Goal: Task Accomplishment & Management: Use online tool/utility

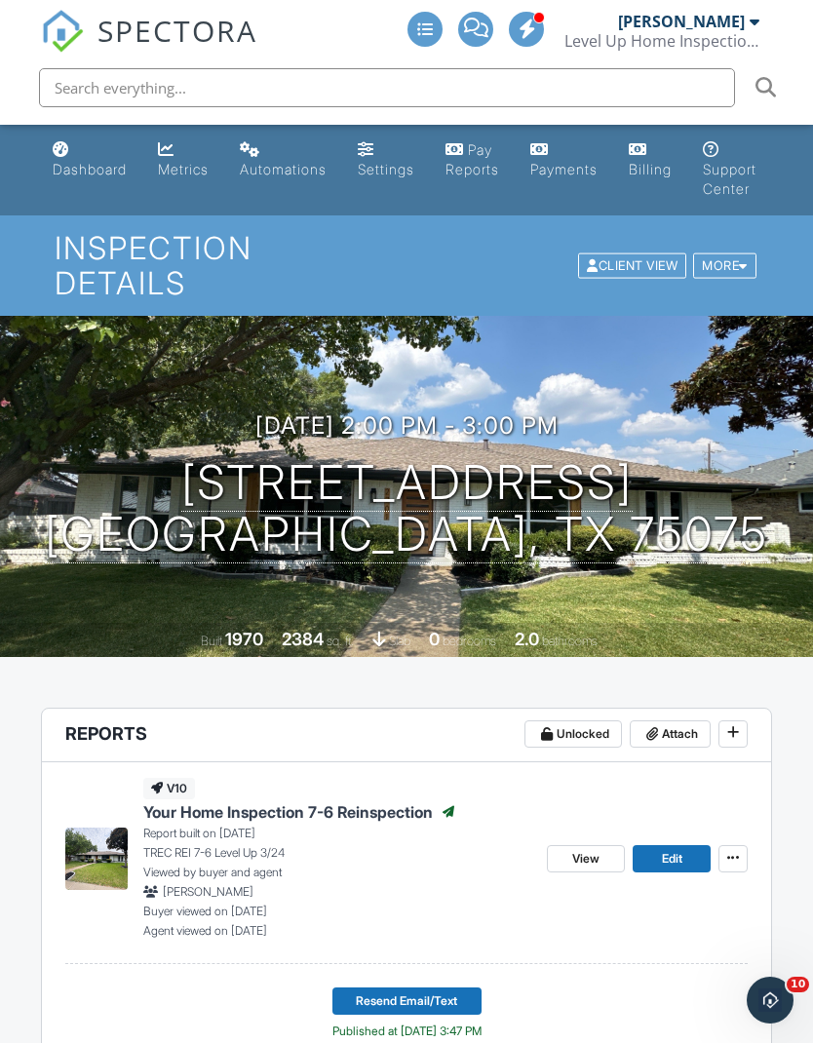
click at [63, 153] on div "Dashboard" at bounding box center [61, 149] width 17 height 16
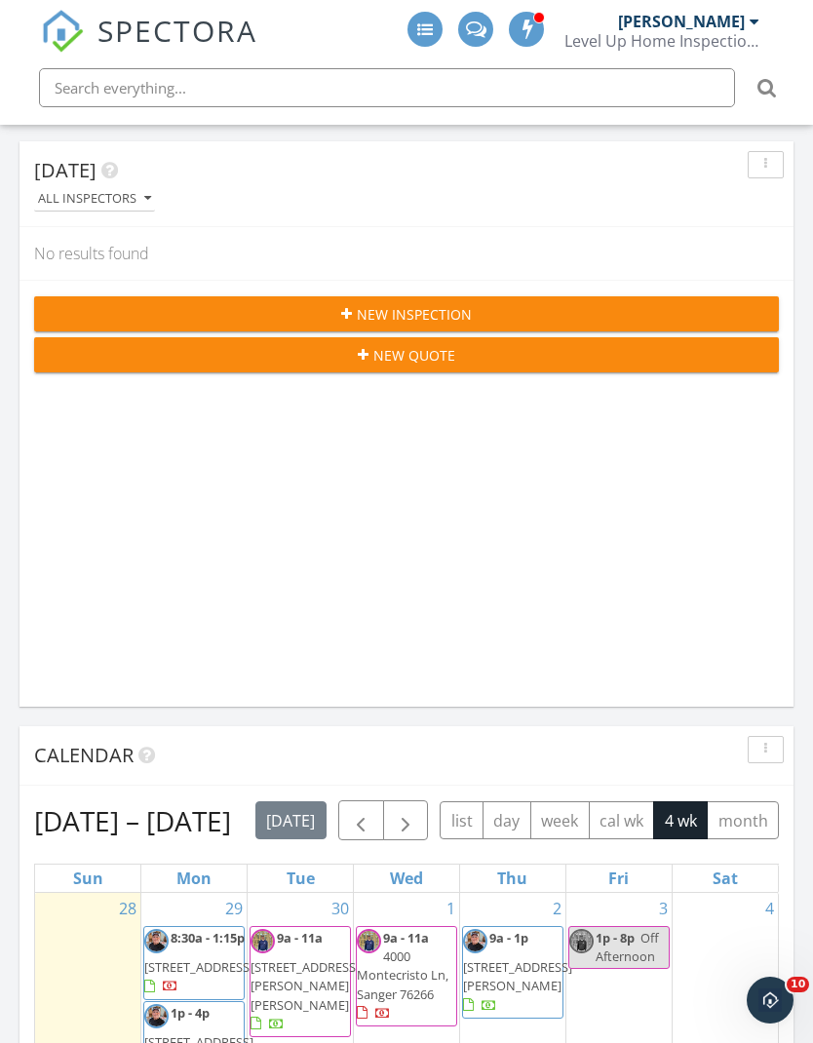
scroll to position [231, 0]
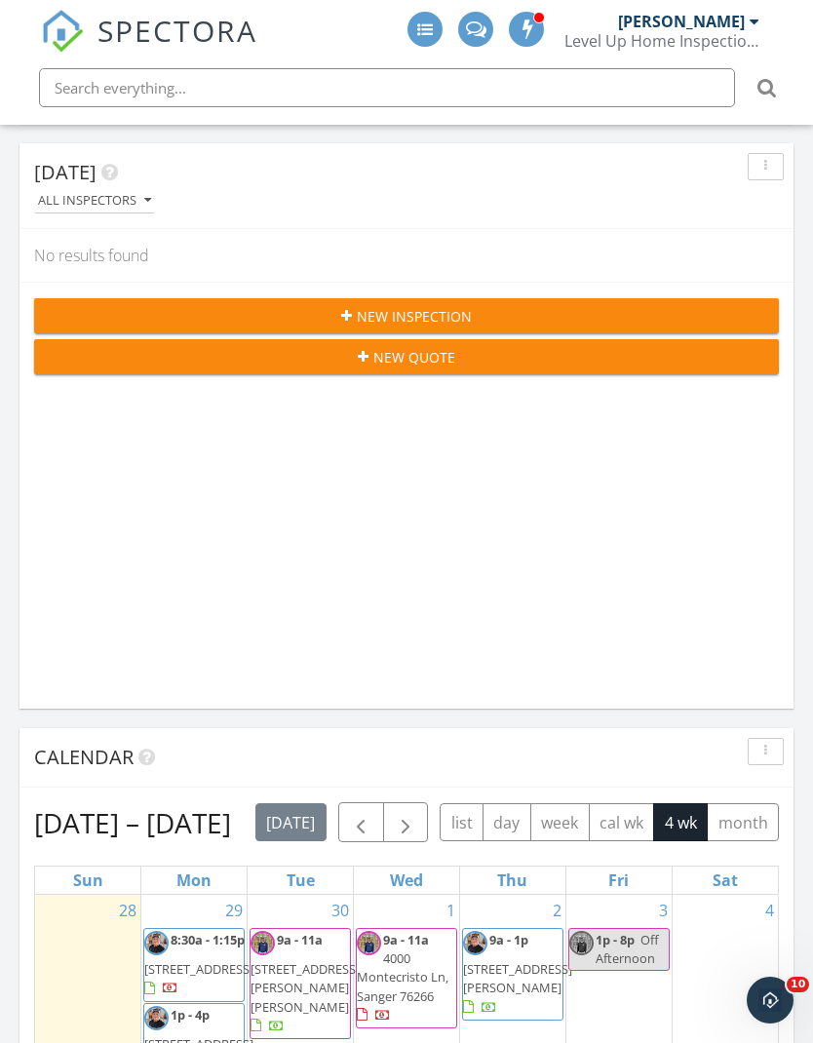
click at [556, 355] on div "New Quote" at bounding box center [407, 357] width 714 height 20
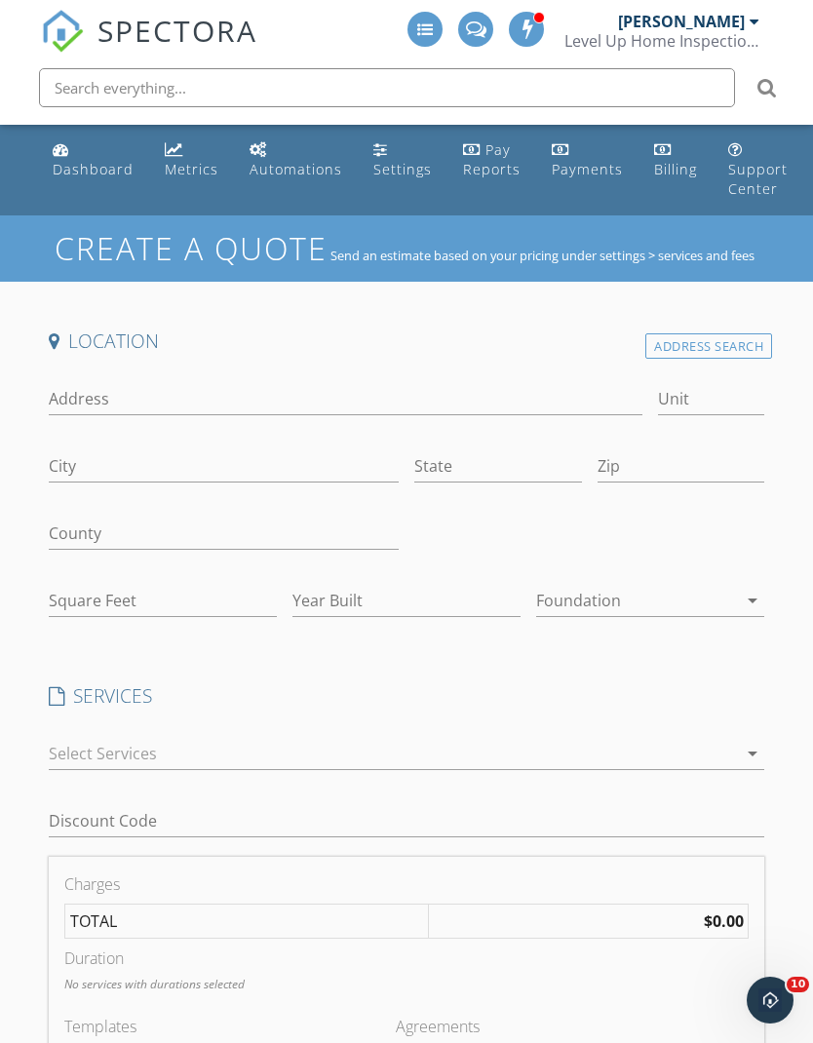
click at [720, 360] on div "Address Search" at bounding box center [708, 346] width 127 height 26
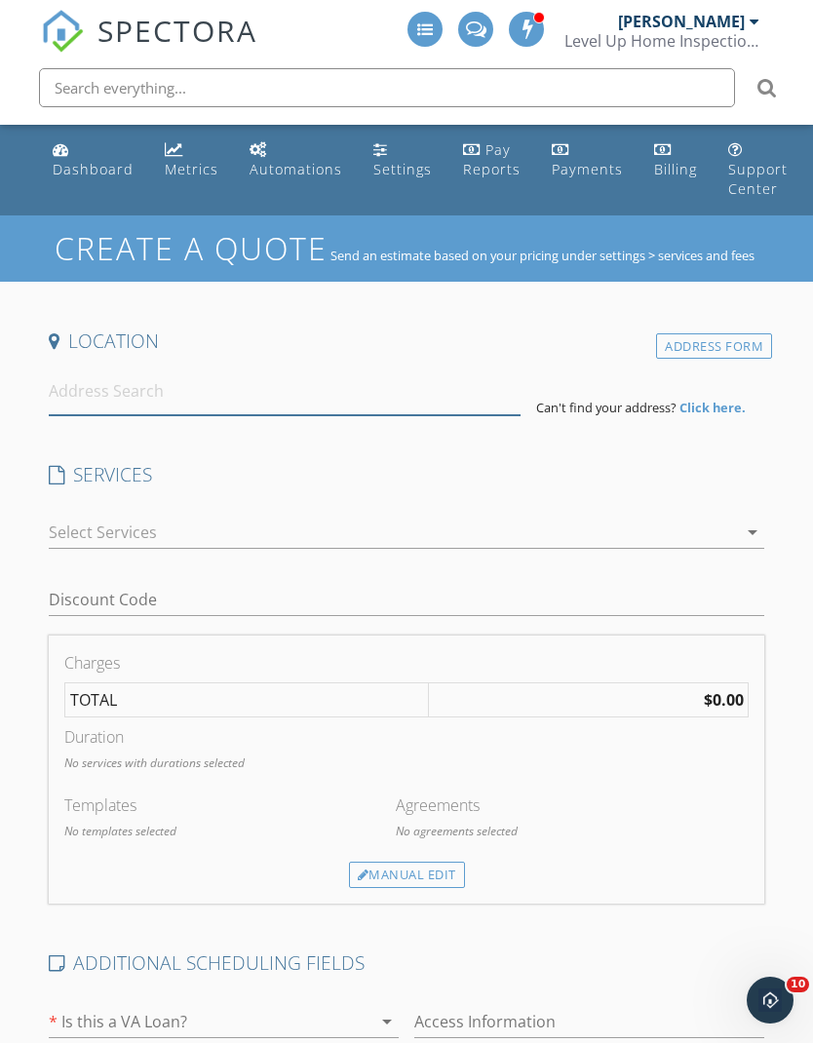
click at [382, 413] on input at bounding box center [285, 392] width 472 height 48
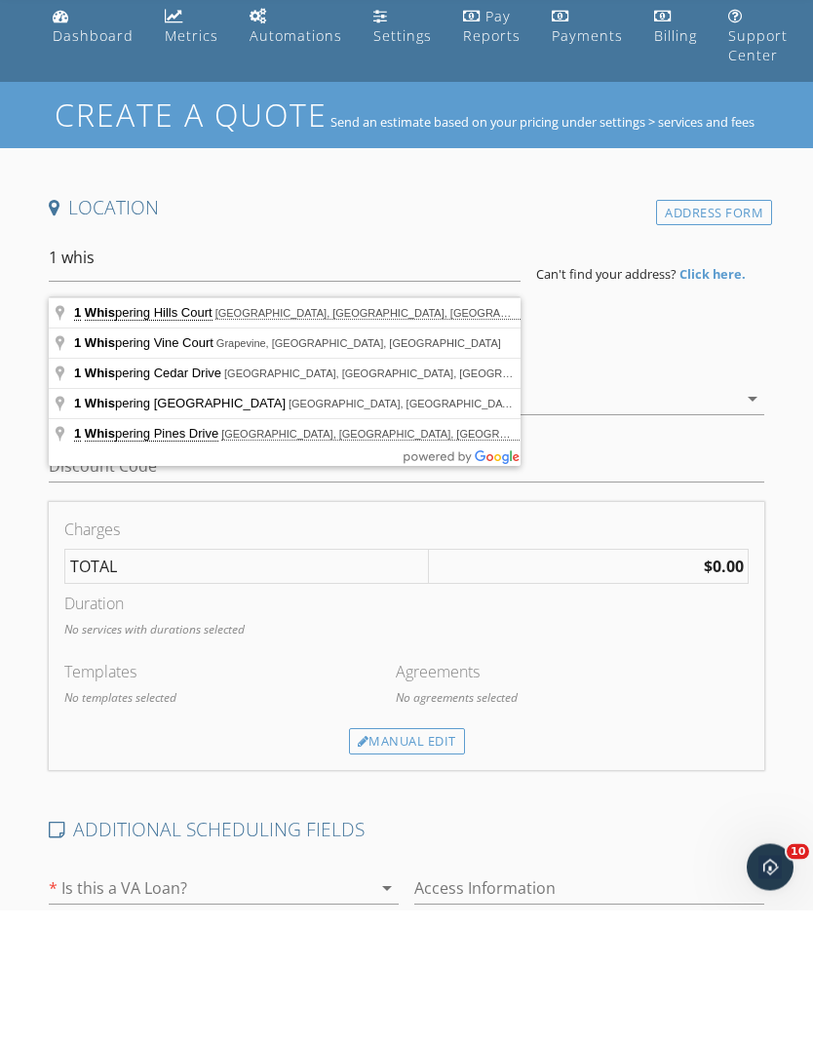
type input "1 Whispering Vine Court, Grapevine, TX, USA"
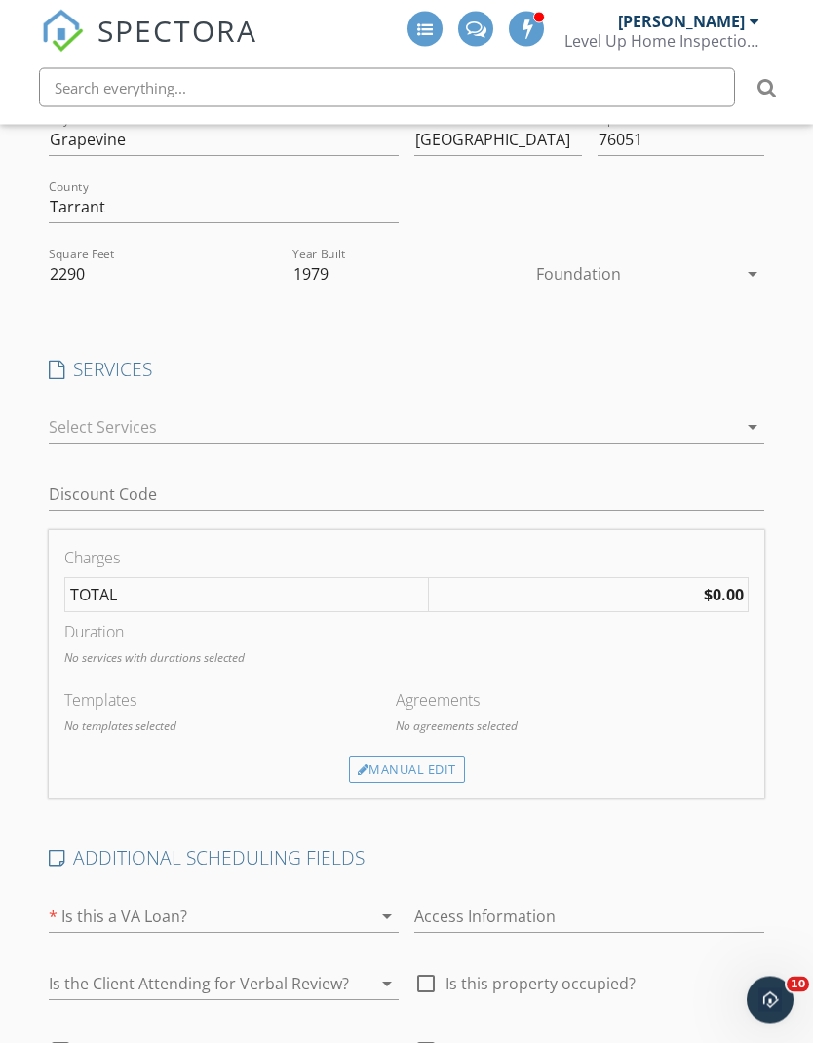
click at [715, 291] on div at bounding box center [636, 274] width 201 height 31
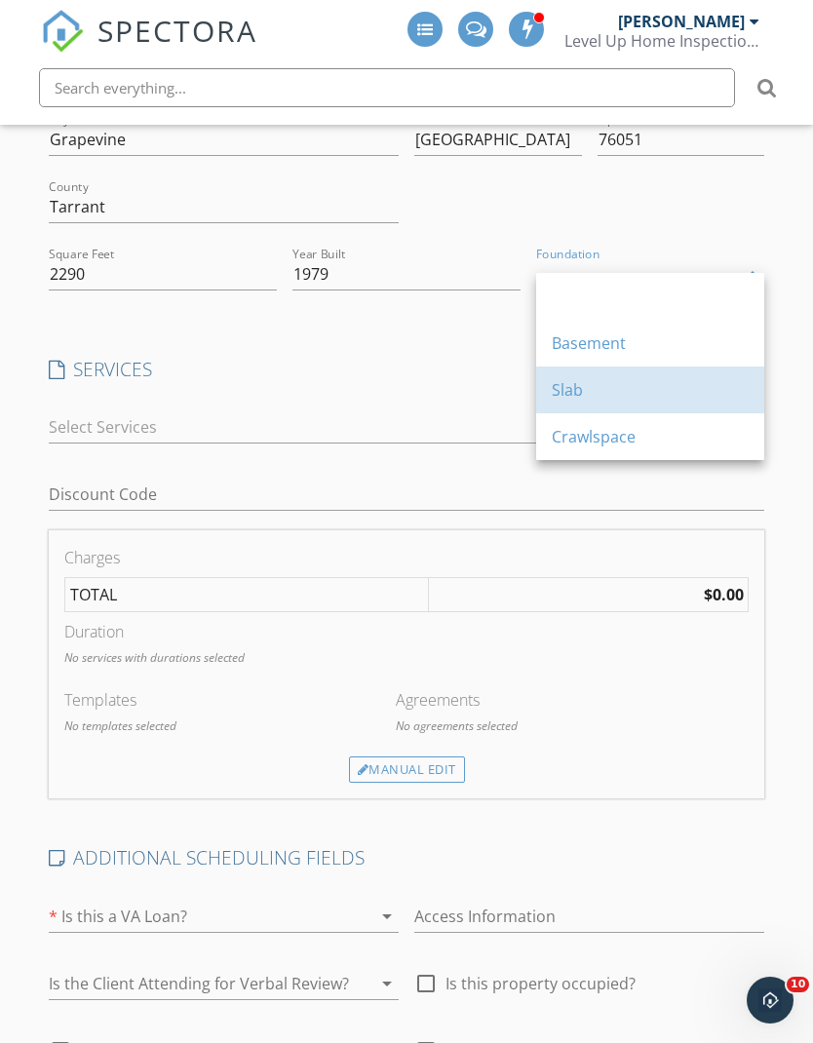
click at [636, 391] on div "Slab" at bounding box center [650, 389] width 197 height 23
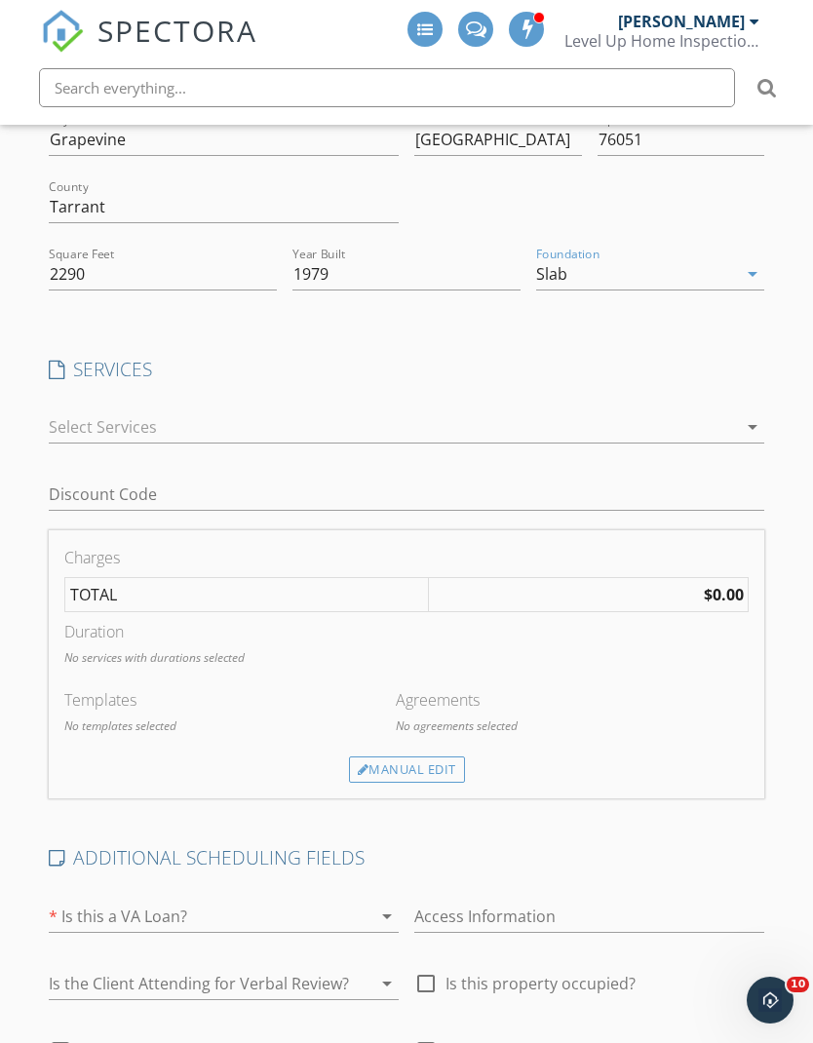
click at [460, 437] on div at bounding box center [393, 426] width 689 height 31
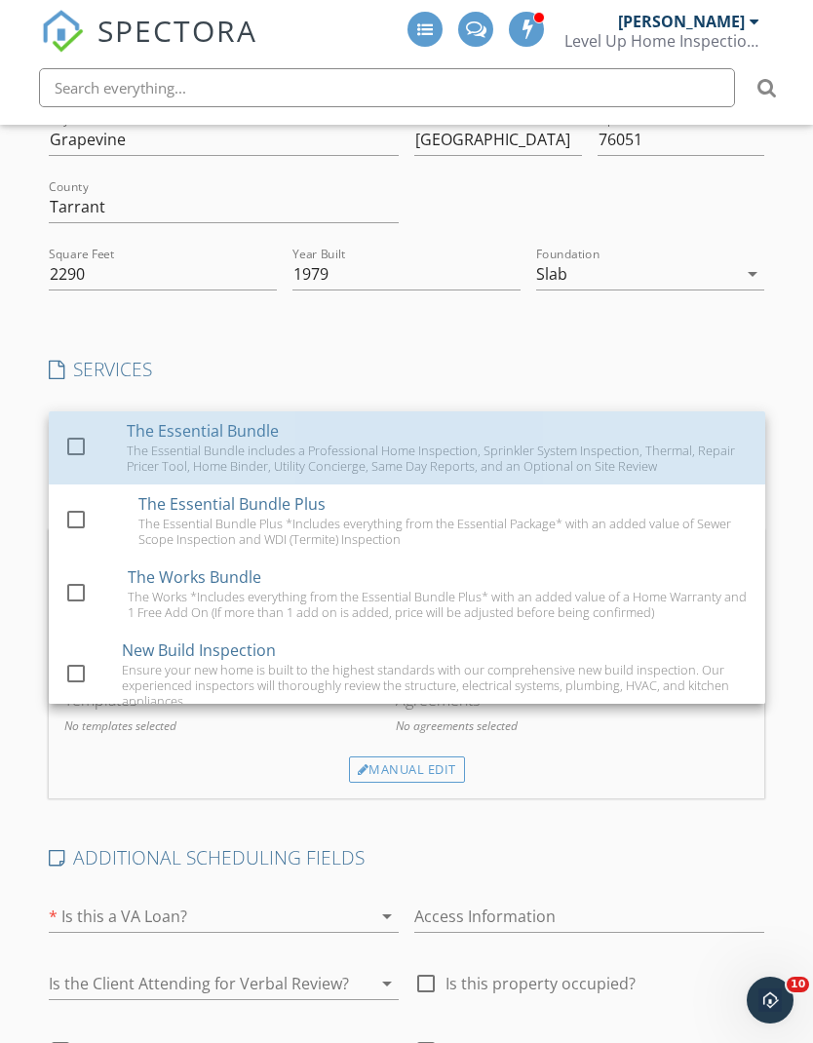
click at [559, 457] on div "The Essential Bundle includes a Professional Home Inspection, Sprinkler System …" at bounding box center [438, 458] width 623 height 31
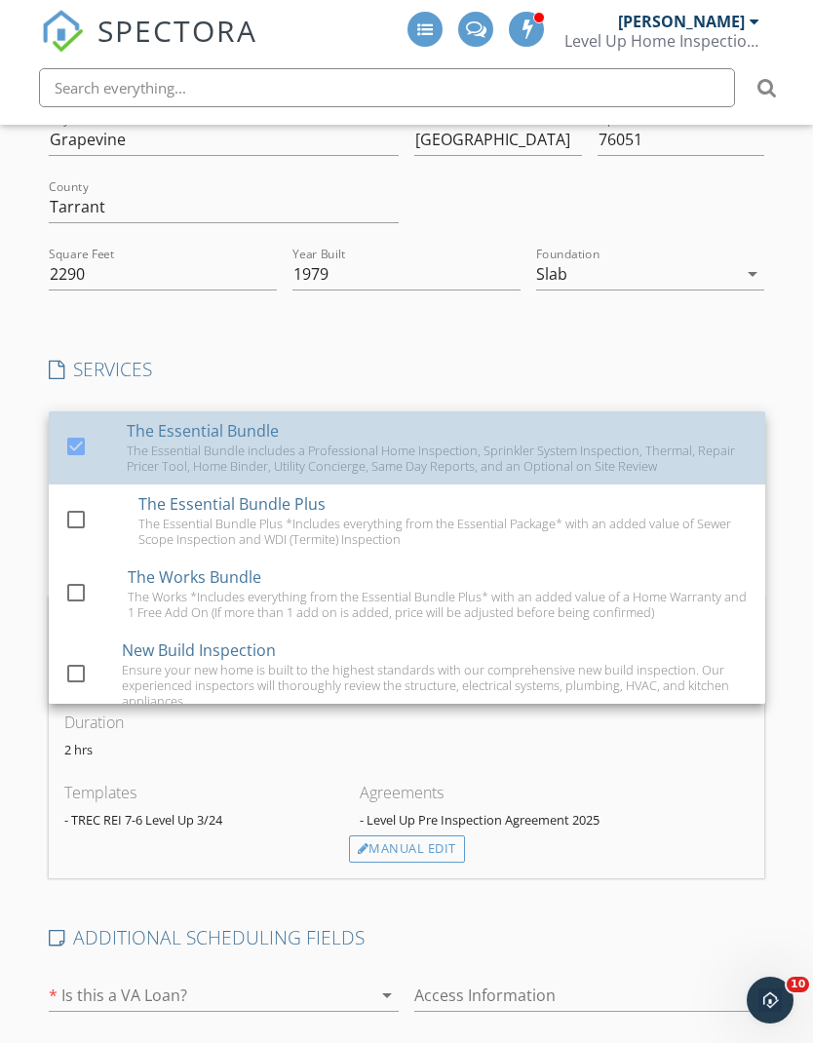
click at [601, 369] on div "Location Address Search Address 1 Whispering Vine Ct Unit City Grapevine State …" at bounding box center [407, 751] width 732 height 1499
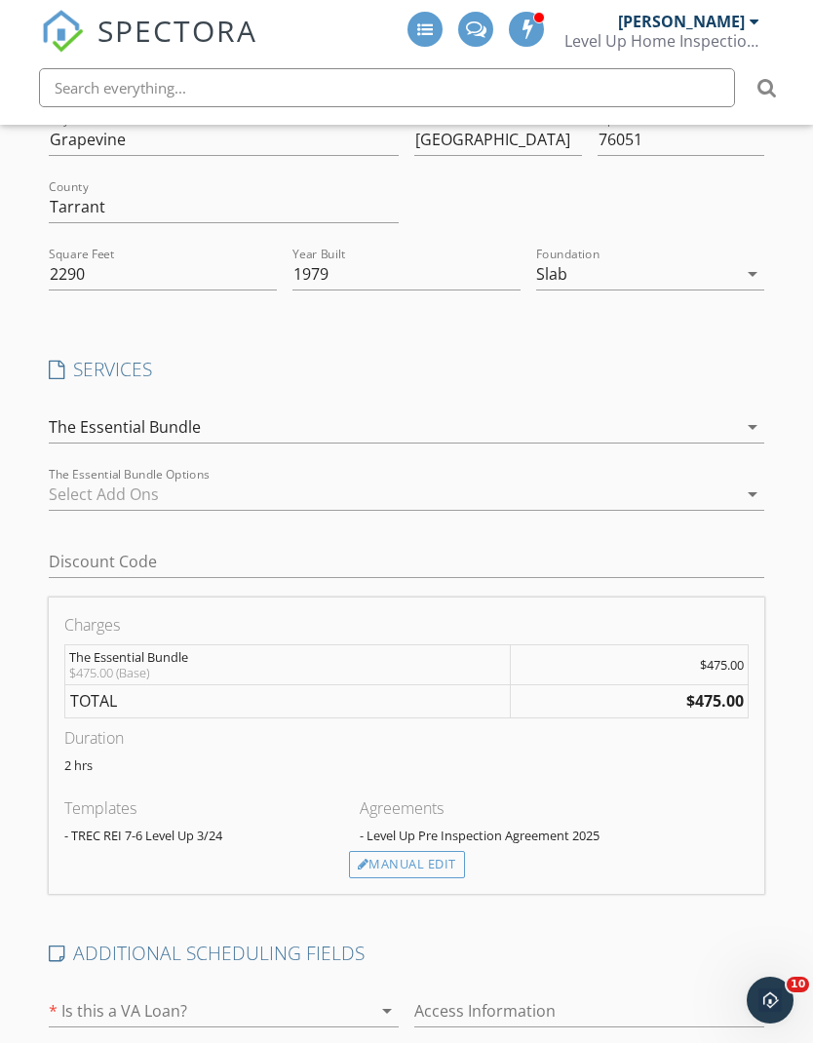
click at [606, 505] on div at bounding box center [393, 494] width 689 height 31
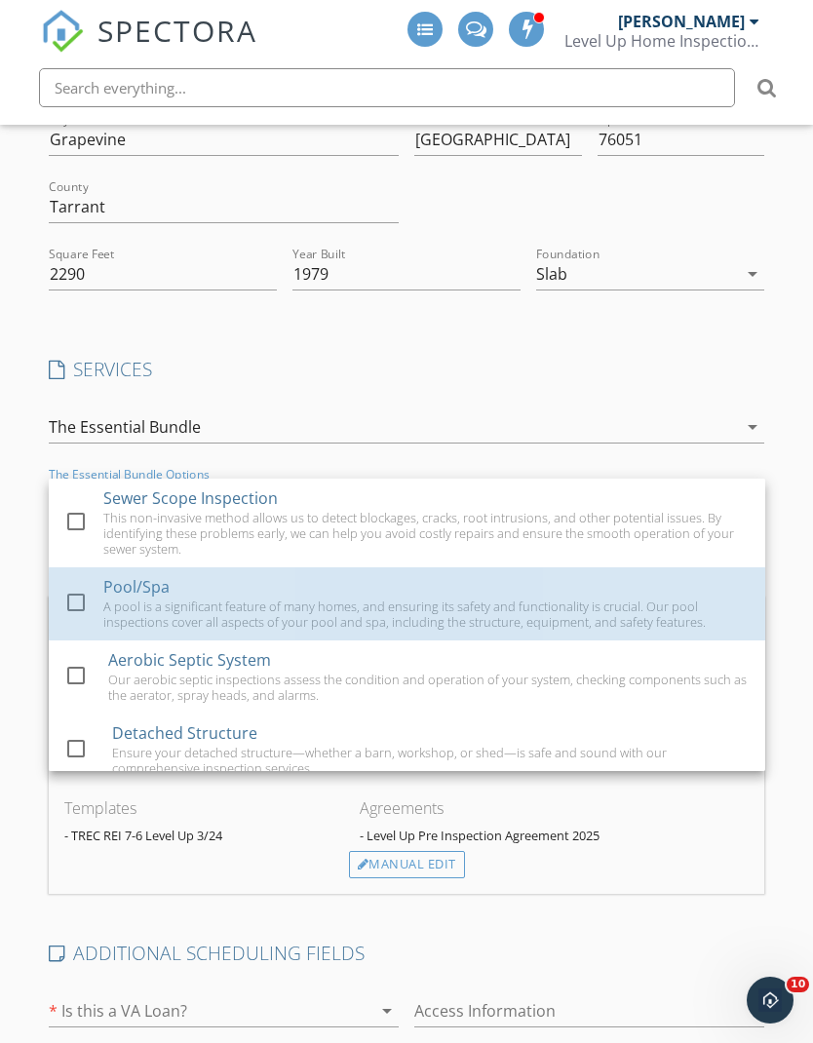
click at [518, 614] on div "A pool is a significant feature of many homes, and ensuring its safety and func…" at bounding box center [426, 614] width 646 height 31
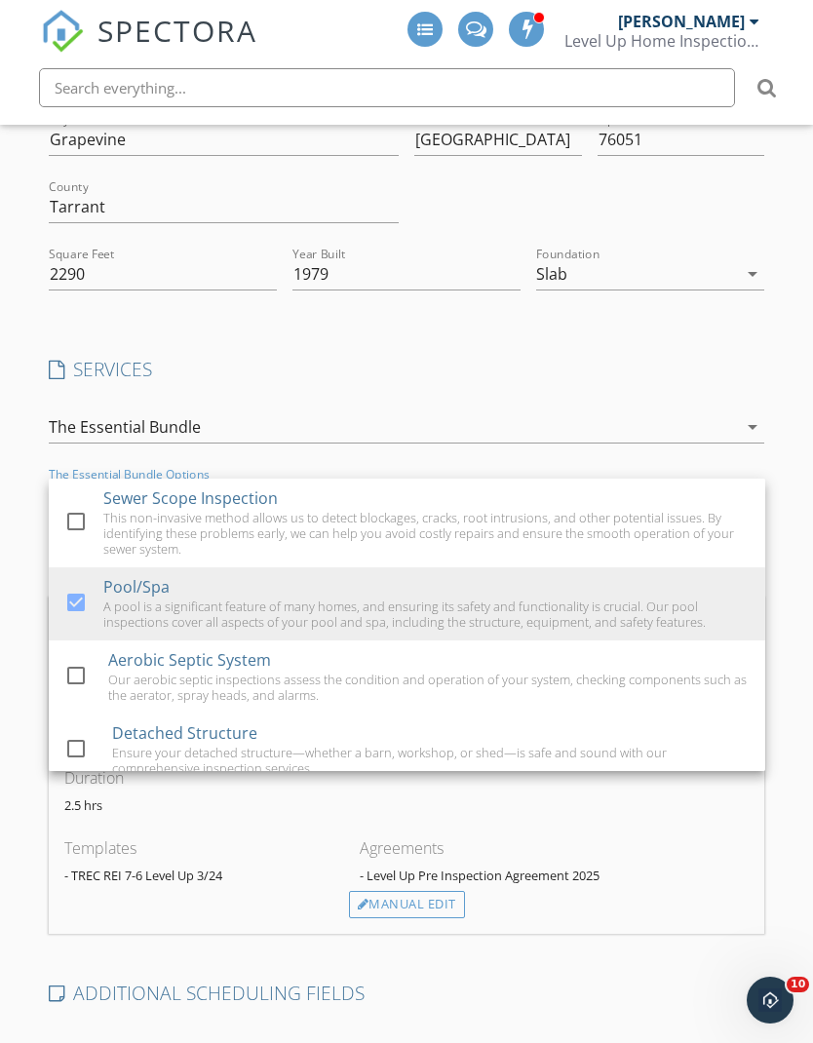
click at [787, 433] on div "Create a Quote Send an estimate based on your pricing under settings > services…" at bounding box center [406, 745] width 813 height 1713
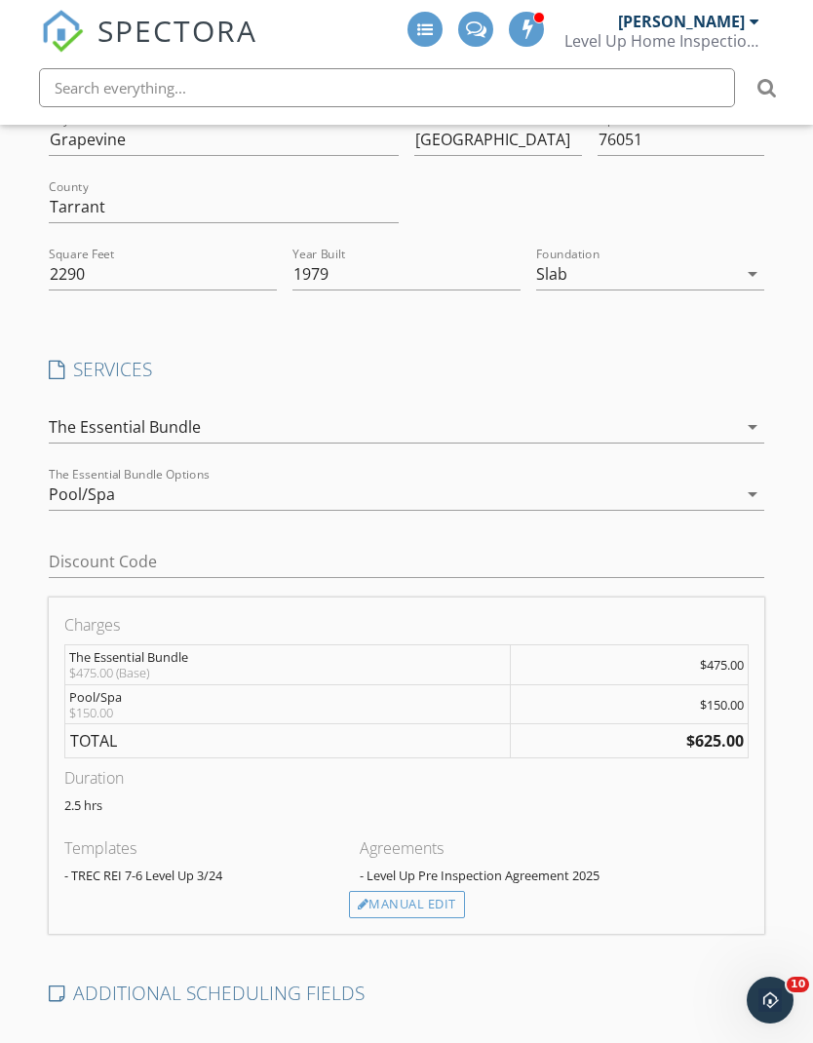
click at [367, 430] on div "The Essential Bundle" at bounding box center [393, 426] width 689 height 31
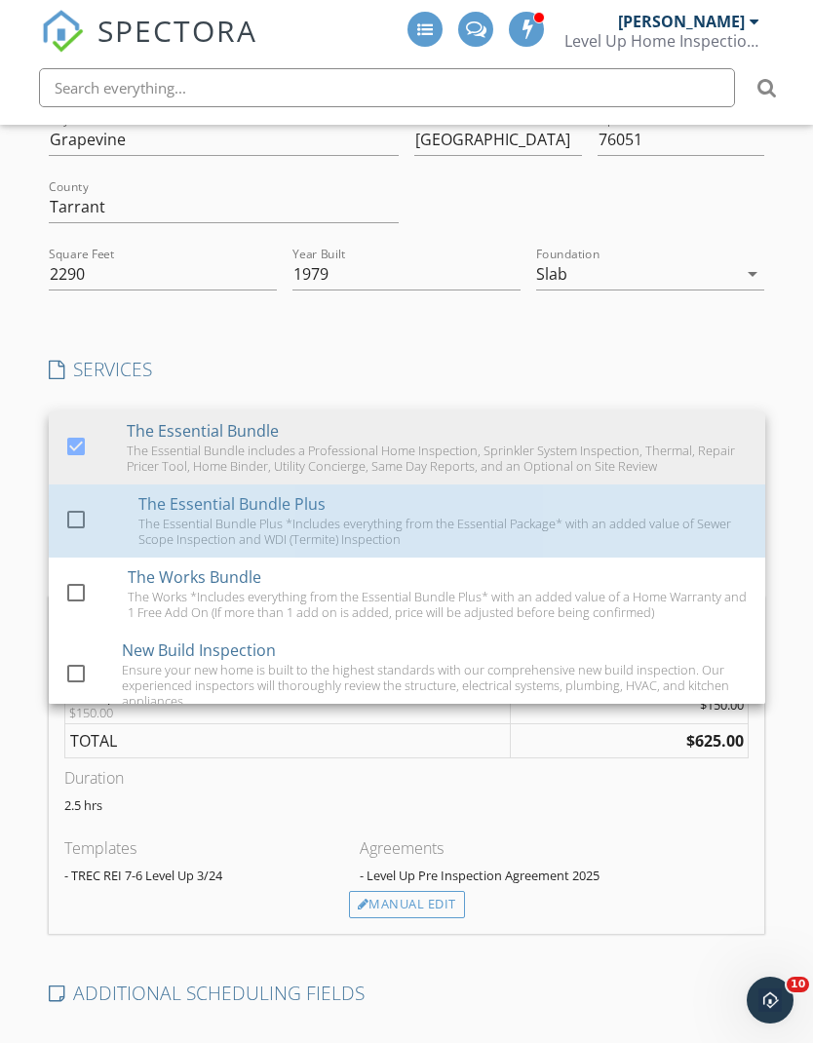
click at [461, 525] on div "The Essential Bundle Plus The Essential Bundle Plus *Includes everything from t…" at bounding box center [443, 521] width 611 height 73
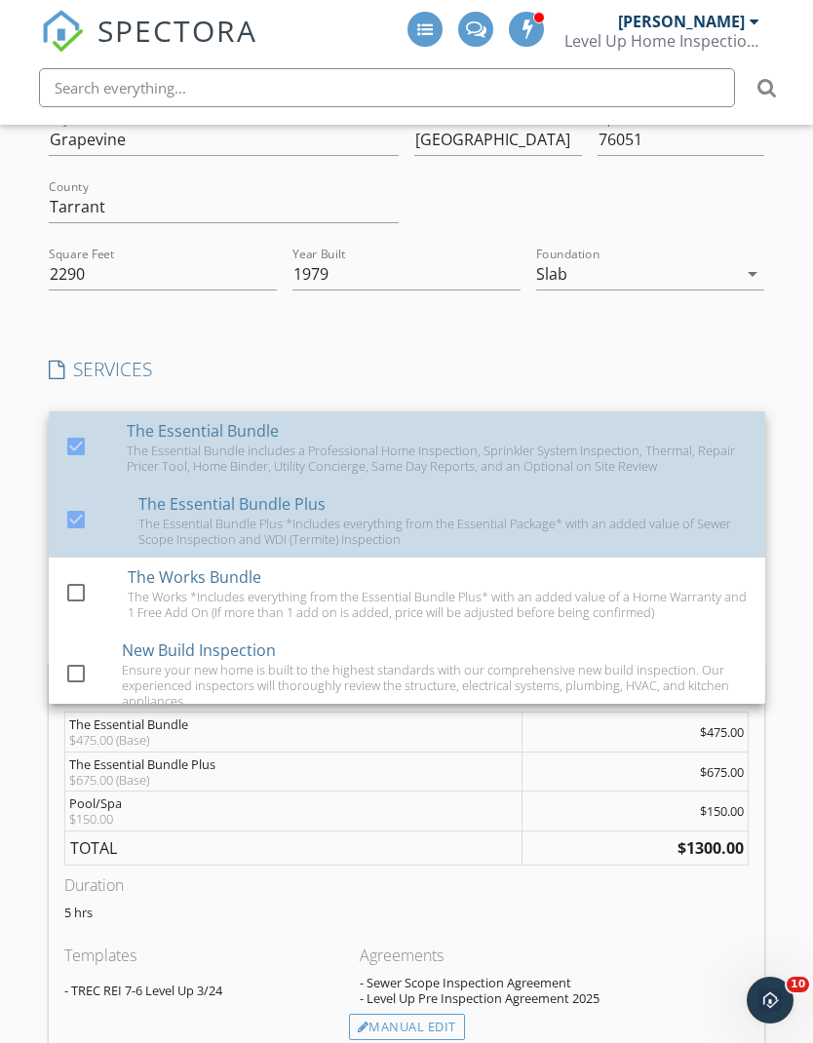
click at [491, 470] on div "The Essential Bundle includes a Professional Home Inspection, Sprinkler System …" at bounding box center [438, 458] width 623 height 31
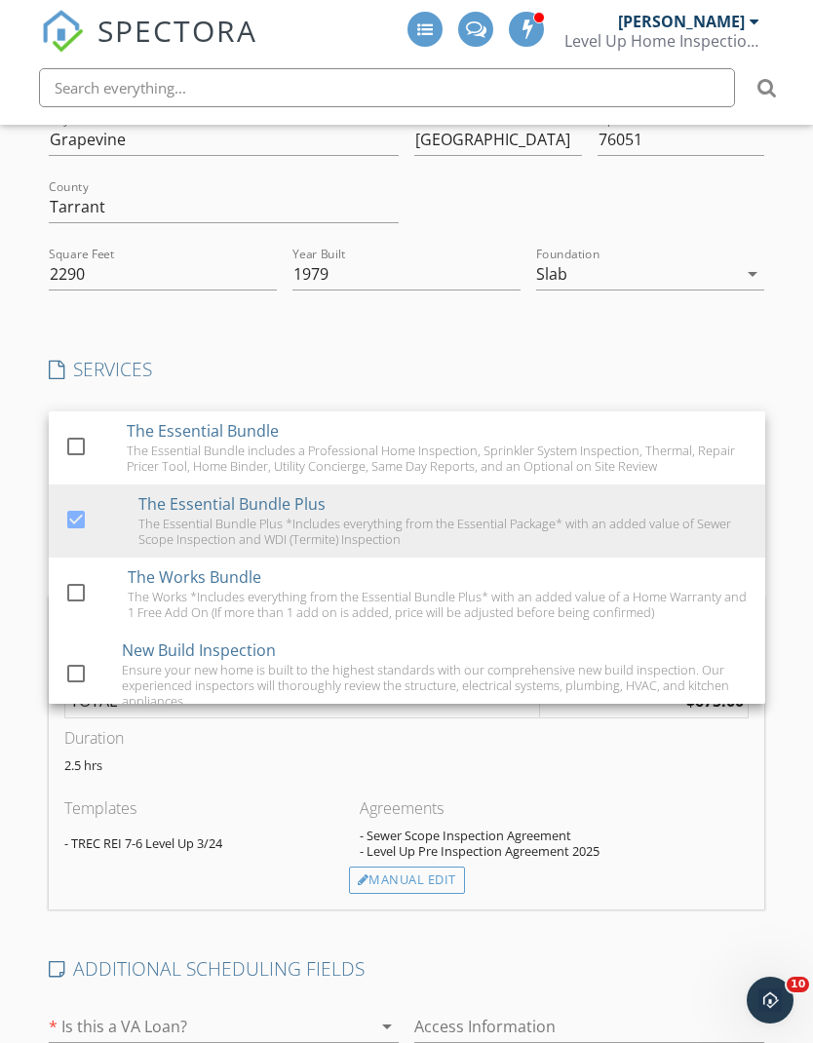
click at [567, 382] on h4 "SERVICES" at bounding box center [407, 369] width 717 height 25
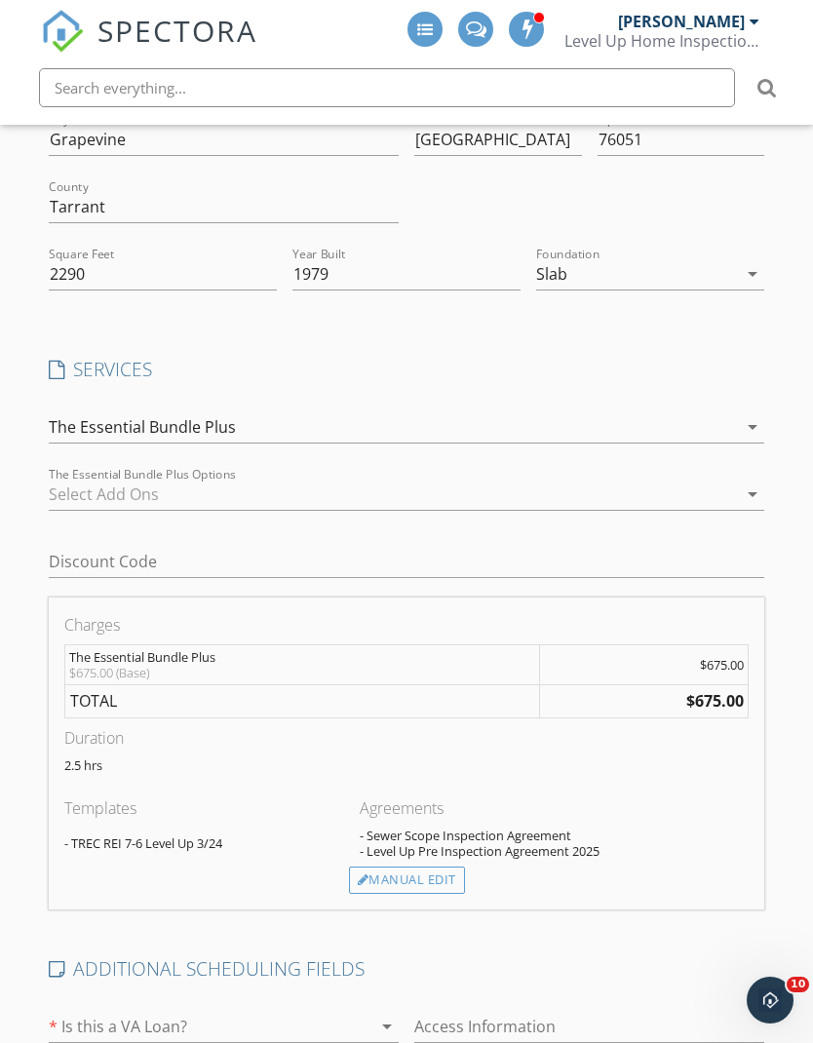
click at [454, 497] on div at bounding box center [393, 494] width 689 height 31
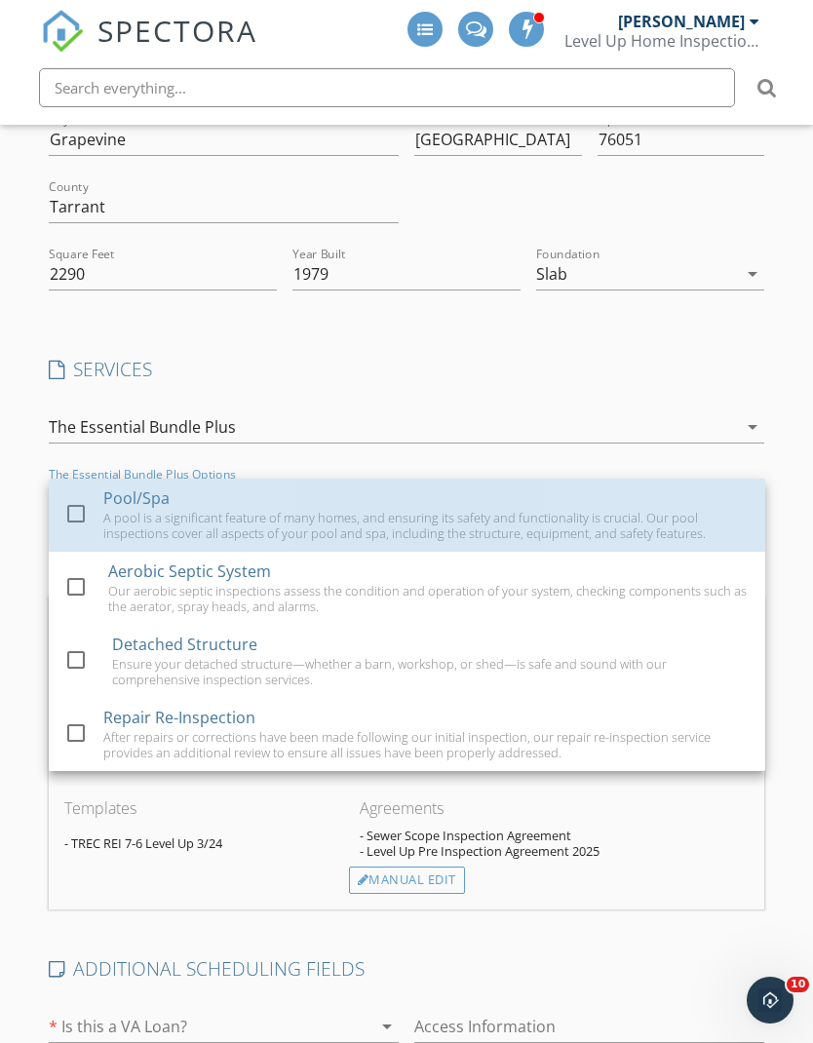
click at [466, 510] on div "Pool/Spa A pool is a significant feature of many homes, and ensuring its safety…" at bounding box center [426, 515] width 646 height 73
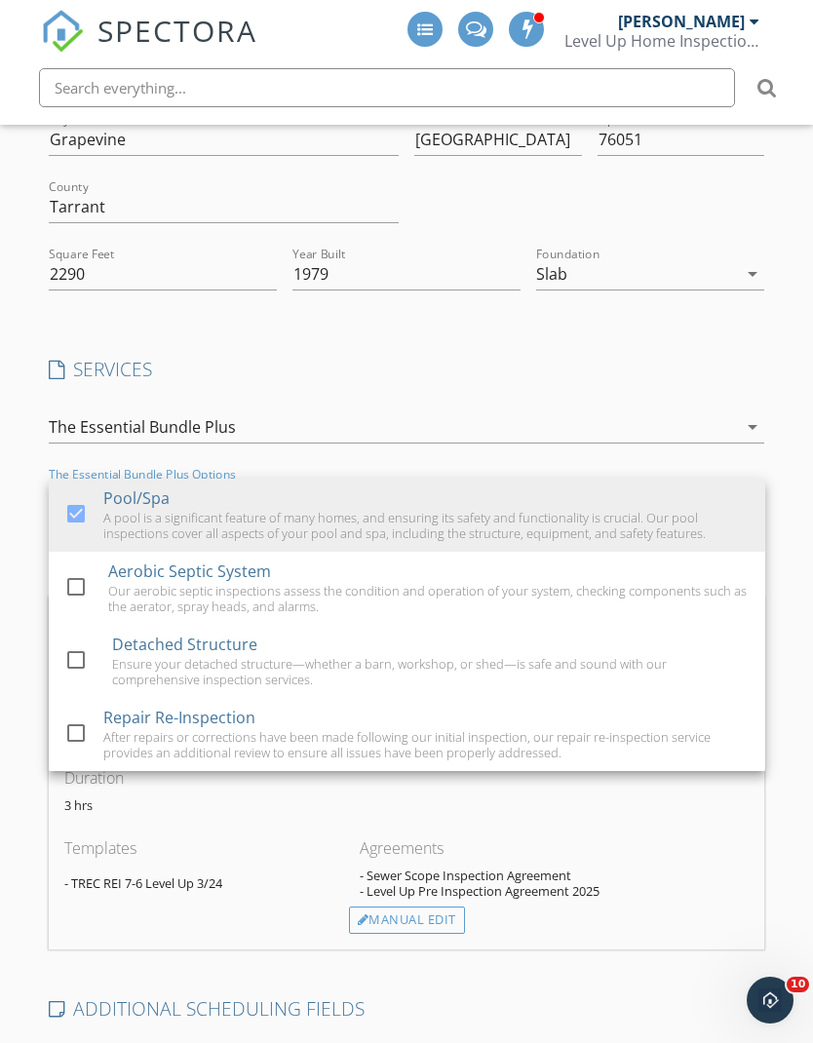
click at [580, 374] on h4 "SERVICES" at bounding box center [407, 369] width 717 height 25
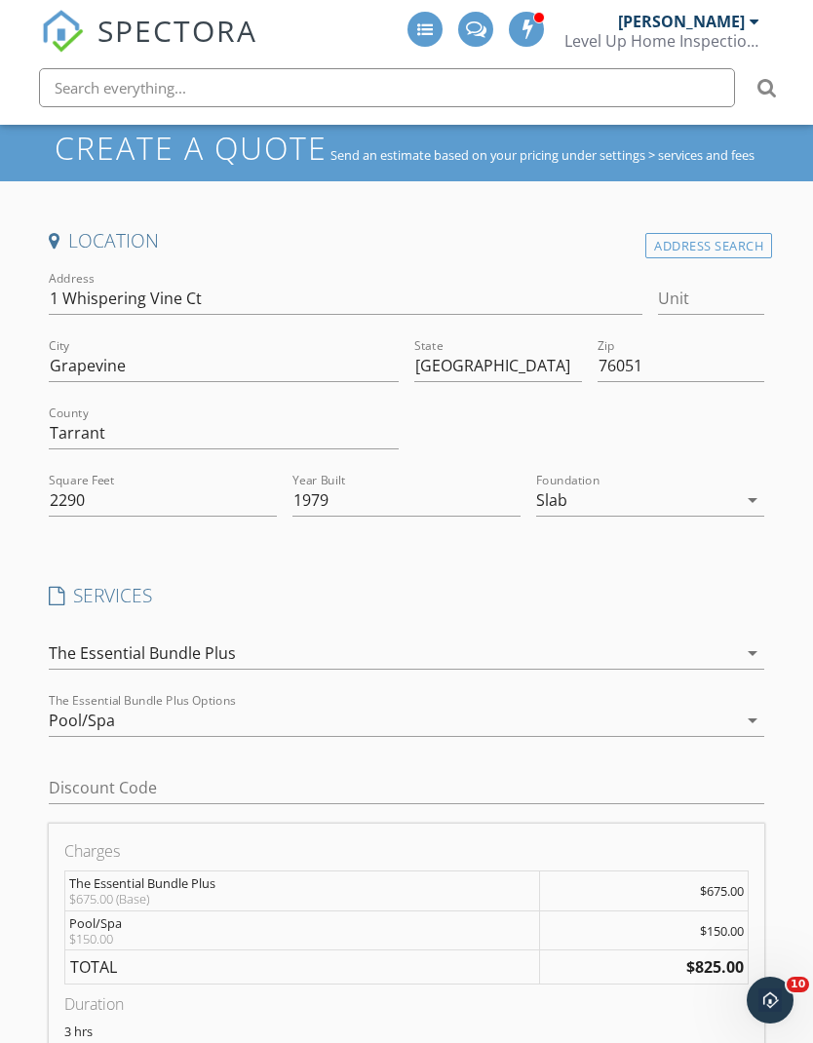
scroll to position [0, 0]
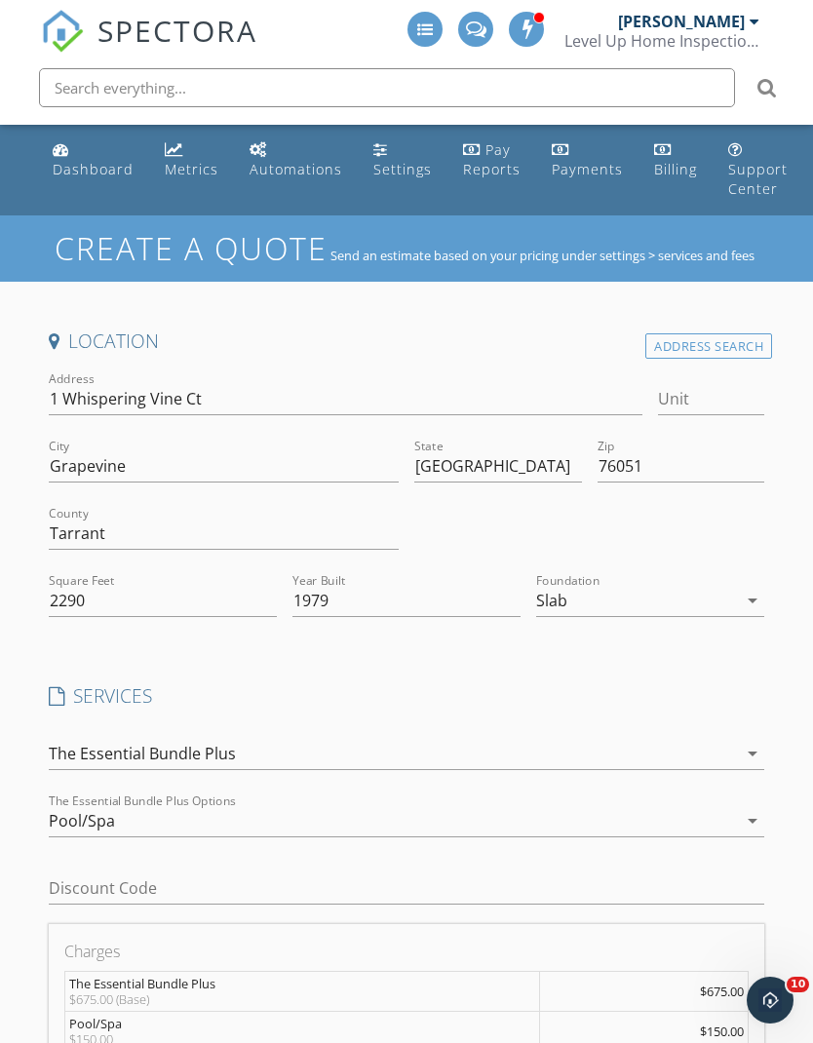
click at [97, 158] on link "Dashboard" at bounding box center [93, 161] width 97 height 56
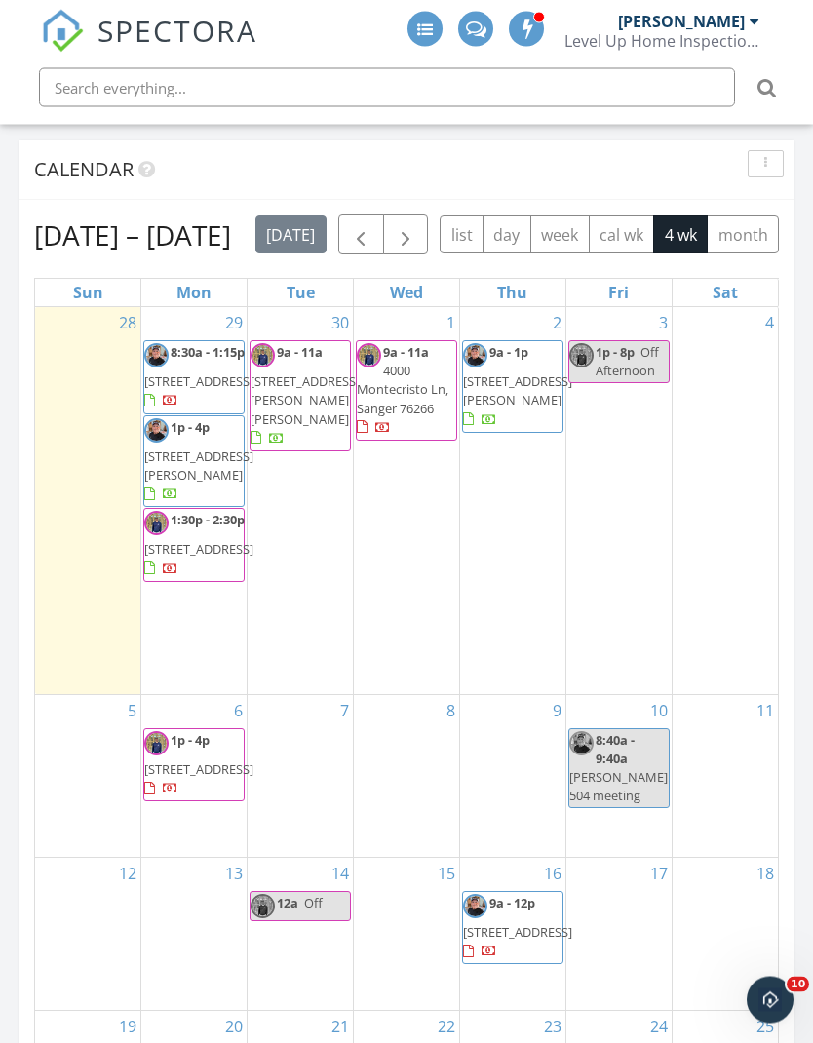
scroll to position [819, 0]
click at [776, 155] on button "button" at bounding box center [766, 163] width 36 height 27
click at [662, 147] on div "Calendar" at bounding box center [407, 169] width 774 height 59
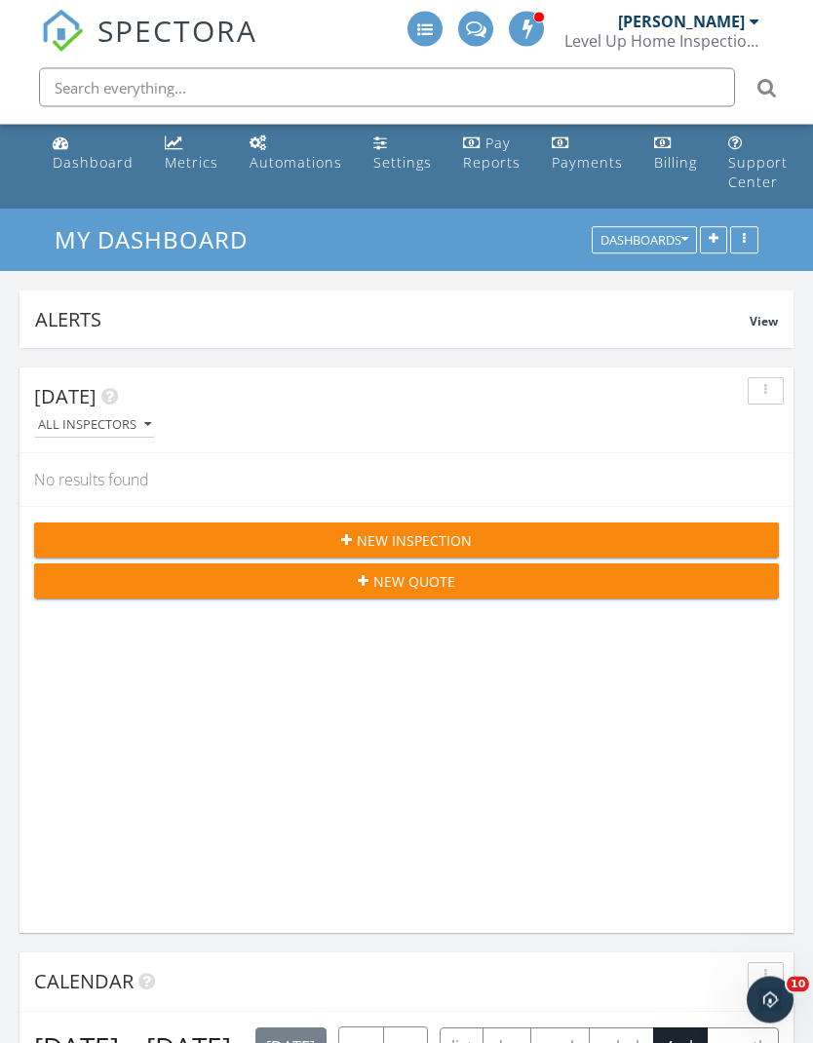
scroll to position [0, 0]
